Goal: Task Accomplishment & Management: Complete application form

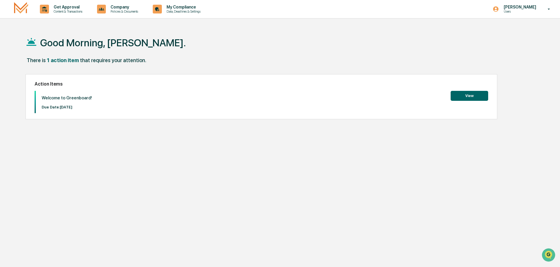
click at [469, 99] on button "View" at bounding box center [470, 96] width 38 height 10
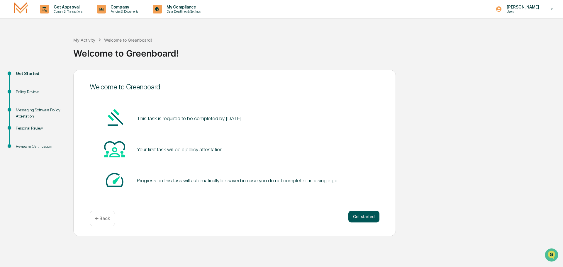
click at [374, 222] on button "Get started" at bounding box center [363, 217] width 31 height 12
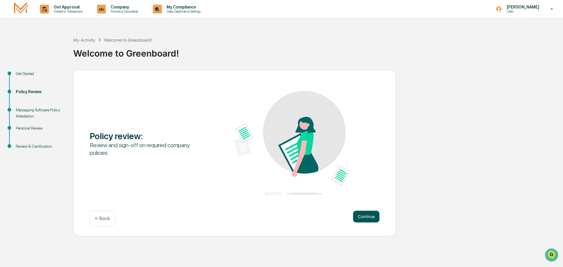
click at [370, 217] on button "Continue" at bounding box center [366, 217] width 26 height 12
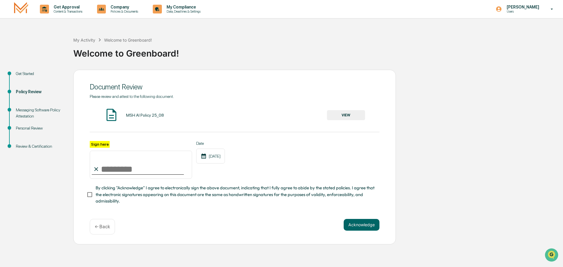
click at [126, 167] on input "Sign here" at bounding box center [141, 165] width 102 height 28
type input "**********"
click at [368, 230] on button "Acknowledge" at bounding box center [362, 225] width 36 height 12
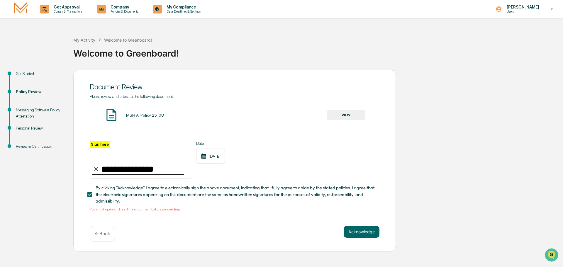
click at [336, 116] on button "VIEW" at bounding box center [346, 115] width 38 height 10
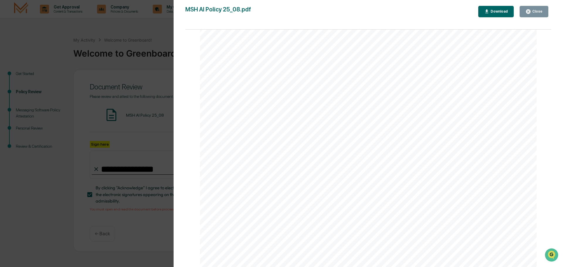
scroll to position [1121, 0]
click at [537, 12] on div "Close" at bounding box center [536, 11] width 11 height 4
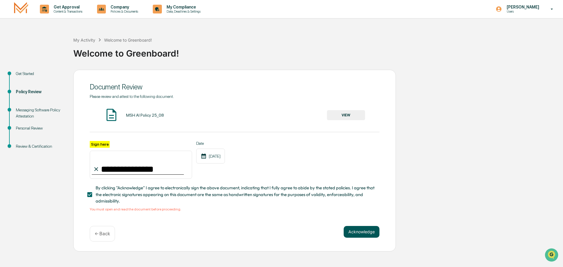
click at [369, 233] on button "Acknowledge" at bounding box center [362, 232] width 36 height 12
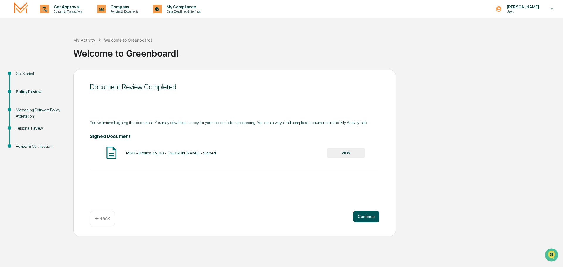
click at [363, 216] on button "Continue" at bounding box center [366, 217] width 26 height 12
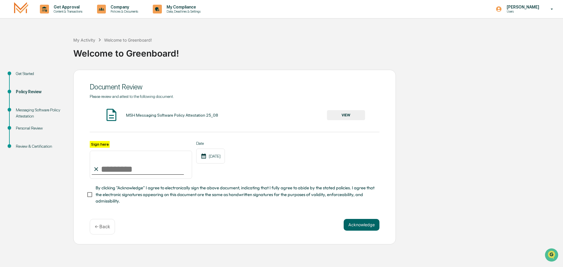
click at [349, 114] on button "VIEW" at bounding box center [346, 115] width 38 height 10
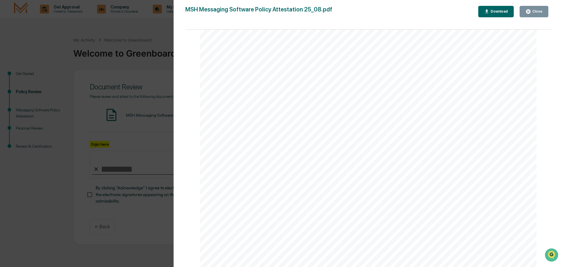
click at [535, 10] on div "Close" at bounding box center [536, 11] width 11 height 4
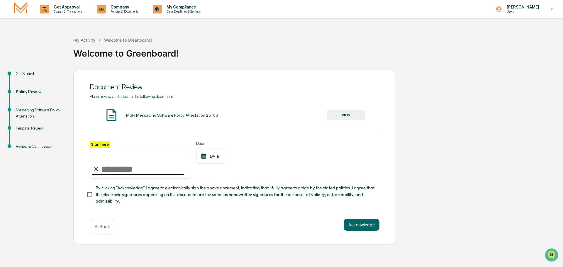
click at [123, 170] on input "Sign here" at bounding box center [141, 165] width 102 height 28
type input "**********"
click at [355, 226] on button "Acknowledge" at bounding box center [362, 225] width 36 height 12
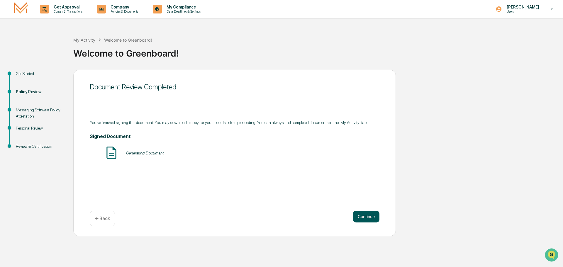
click at [368, 217] on button "Continue" at bounding box center [366, 217] width 26 height 12
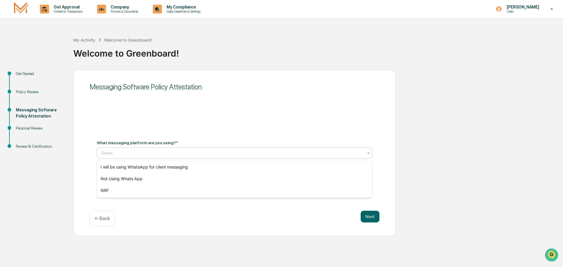
click at [152, 154] on div at bounding box center [232, 153] width 262 height 6
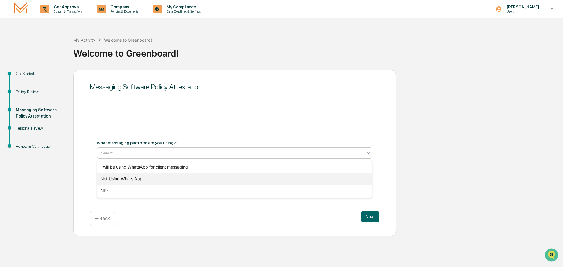
click at [152, 180] on div "Not Using Whats App" at bounding box center [234, 179] width 275 height 12
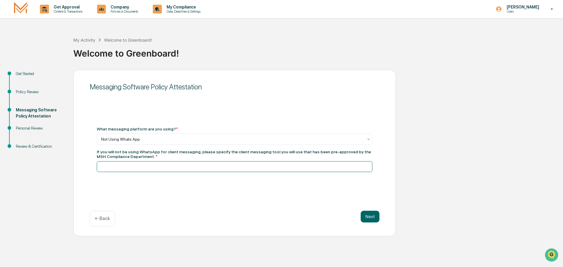
click at [154, 168] on input at bounding box center [235, 166] width 276 height 11
type input "**********"
click at [366, 216] on button "Next" at bounding box center [370, 217] width 19 height 12
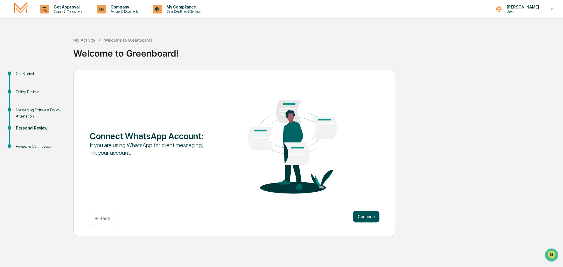
click at [366, 217] on button "Continue" at bounding box center [366, 217] width 26 height 12
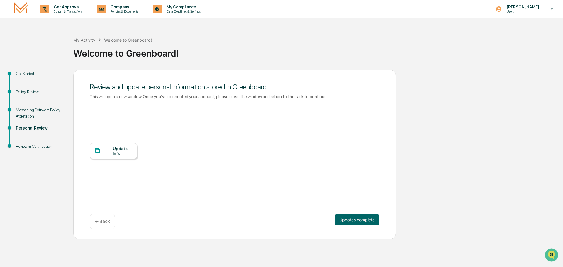
click at [123, 157] on div "Update Info" at bounding box center [114, 151] width 48 height 16
click at [350, 222] on button "Updates complete" at bounding box center [357, 220] width 45 height 12
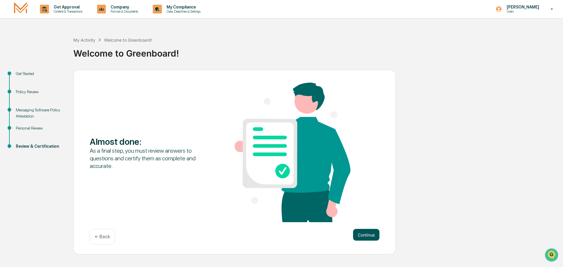
click at [365, 237] on button "Continue" at bounding box center [366, 235] width 26 height 12
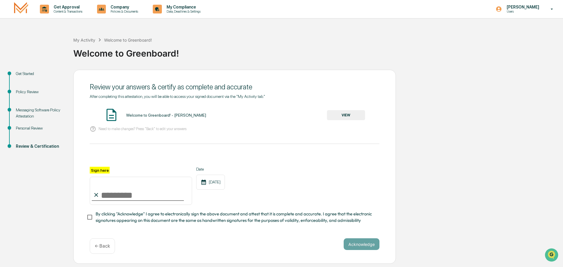
click at [342, 115] on button "VIEW" at bounding box center [346, 115] width 38 height 10
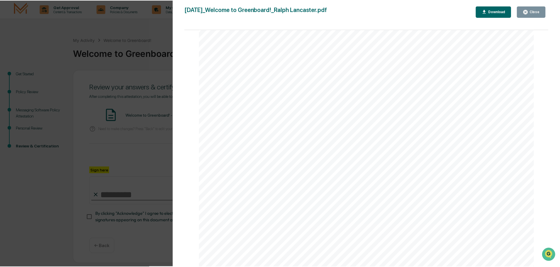
scroll to position [747, 0]
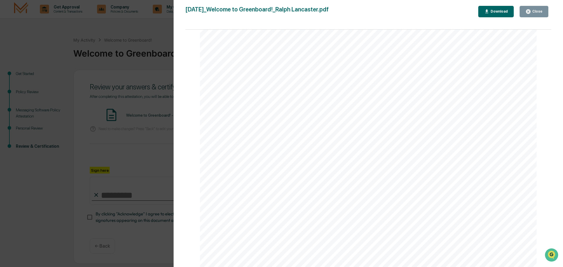
click at [532, 11] on div "Close" at bounding box center [536, 11] width 11 height 4
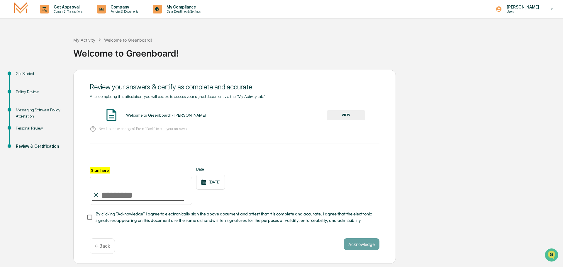
click at [122, 198] on input "Sign here" at bounding box center [141, 191] width 102 height 28
type input "**********"
click at [360, 247] on button "Acknowledge" at bounding box center [362, 244] width 36 height 12
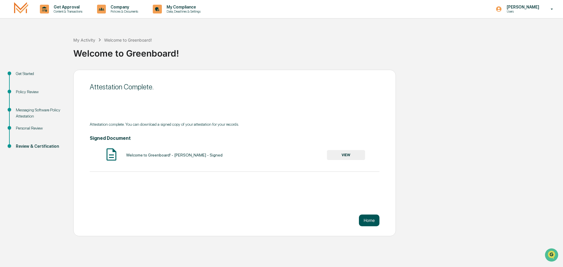
click at [372, 223] on button "Home" at bounding box center [369, 221] width 21 height 12
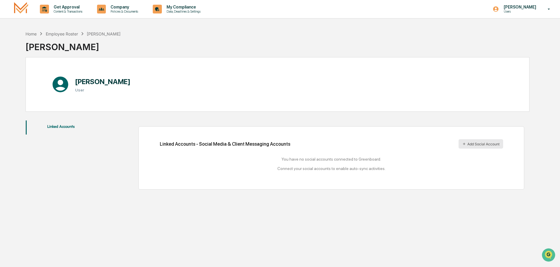
click at [477, 145] on button "Add Social Account" at bounding box center [481, 143] width 45 height 9
